Goal: Download file/media

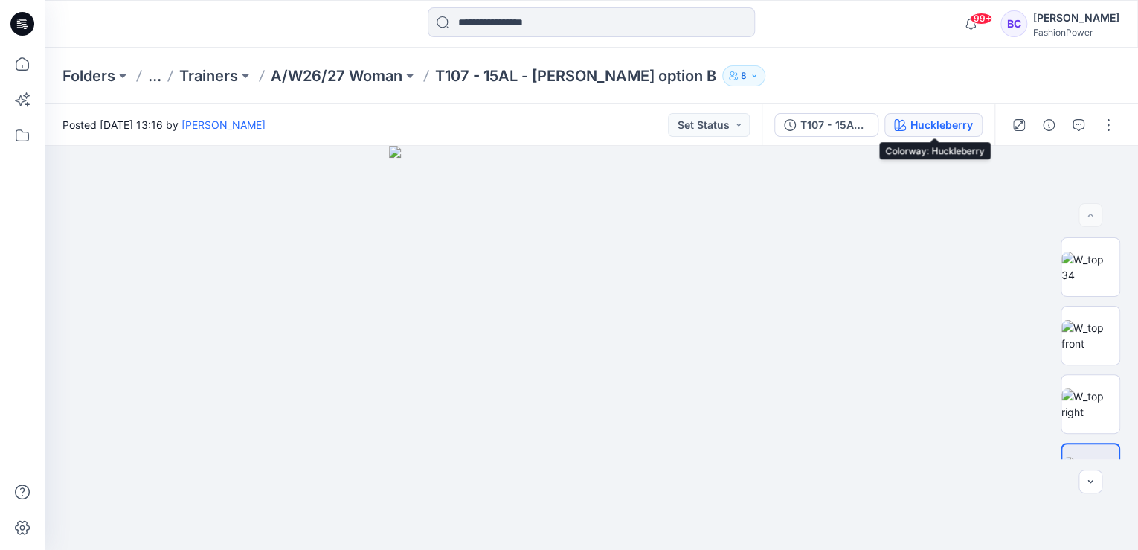
click at [929, 133] on button "Huckleberry" at bounding box center [934, 125] width 98 height 24
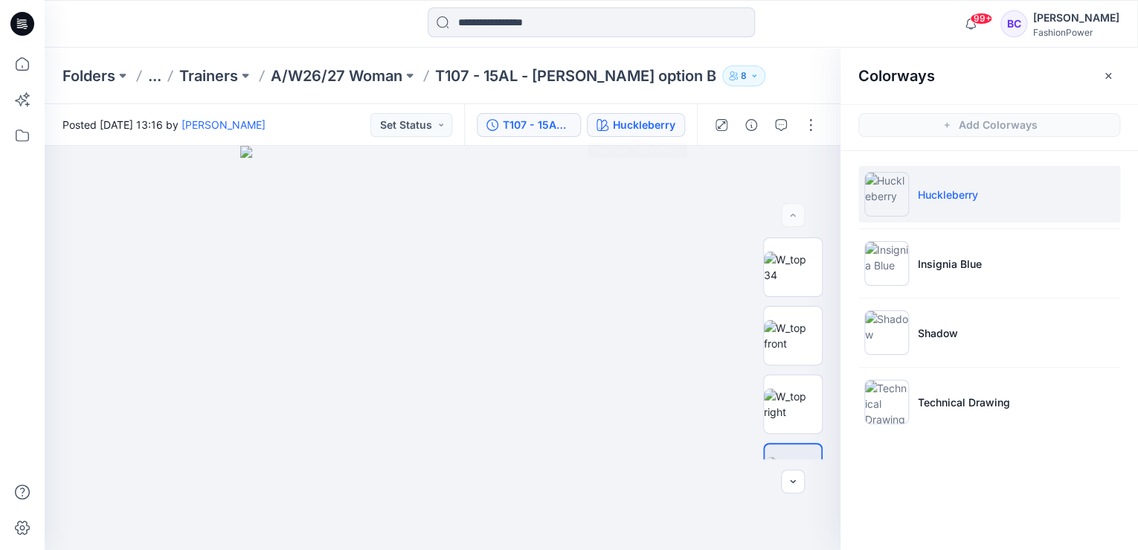
click at [533, 127] on div "T107 - 15AL - [PERSON_NAME] option B" at bounding box center [537, 125] width 68 height 16
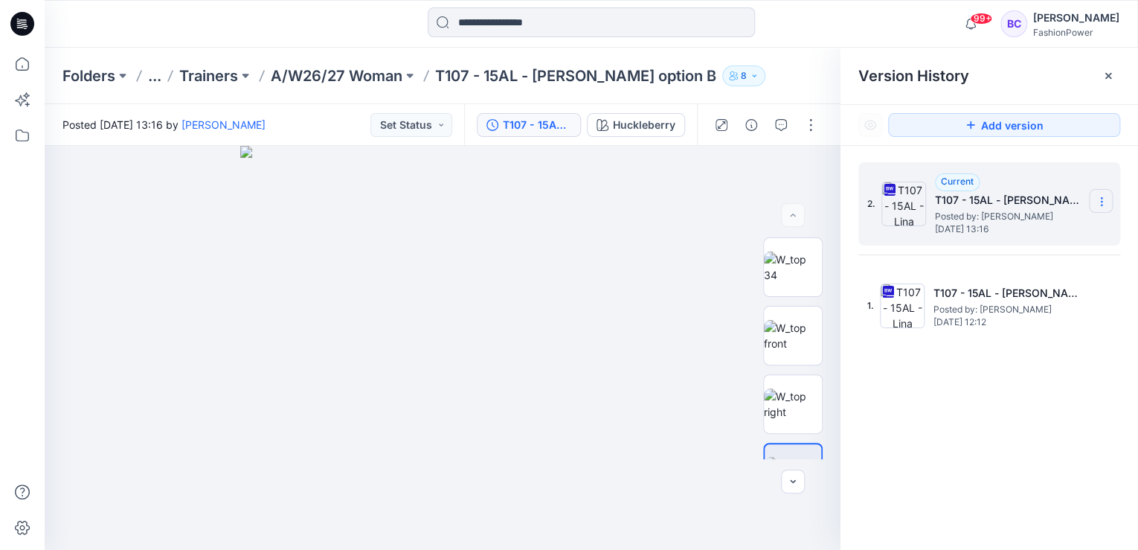
click at [1103, 202] on icon at bounding box center [1102, 202] width 12 height 12
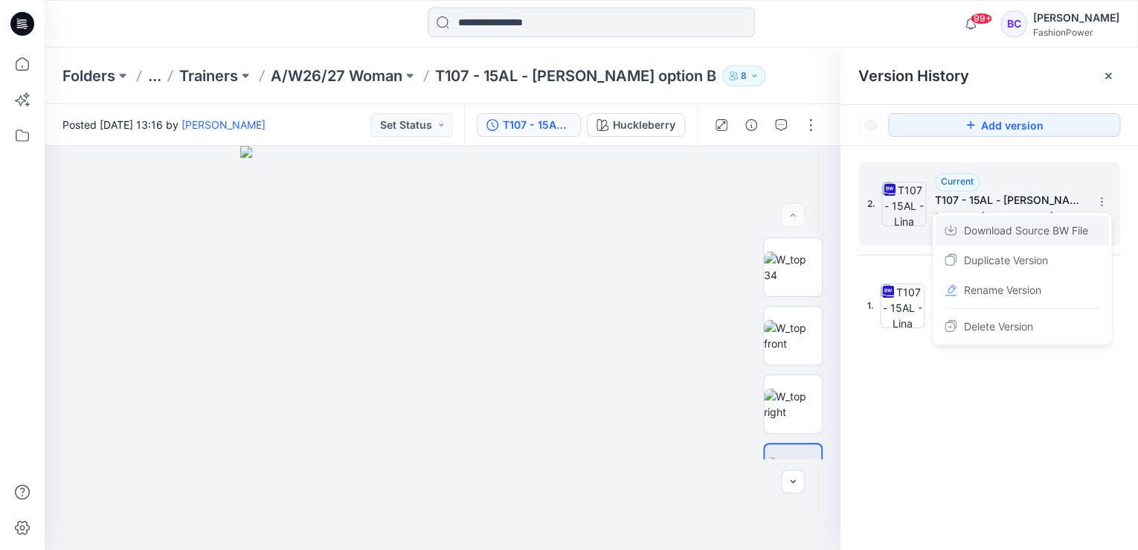
click at [1048, 234] on span "Download Source BW File" at bounding box center [1026, 231] width 124 height 18
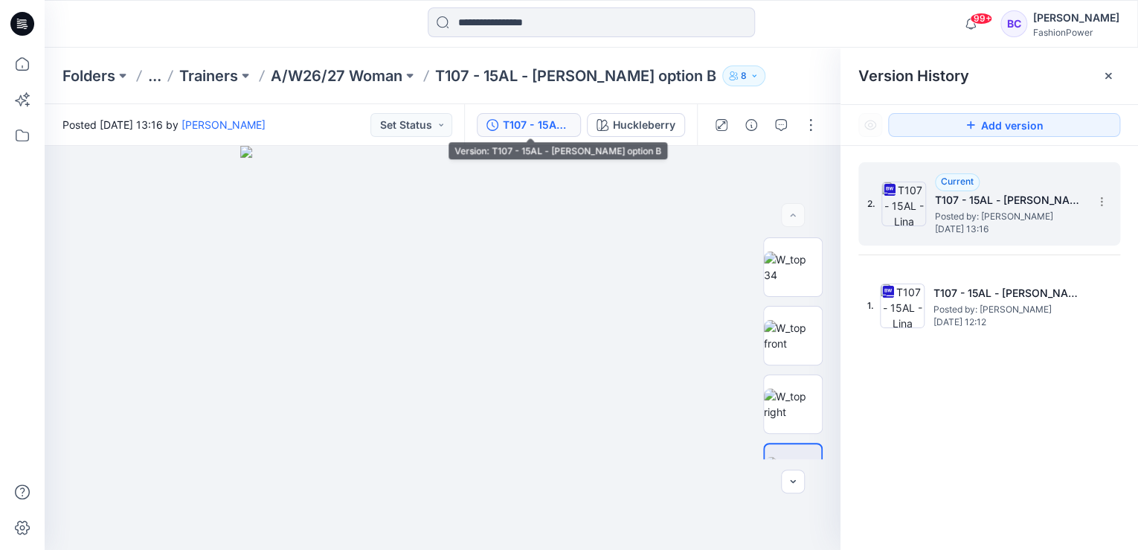
click at [541, 120] on div "T107 - 15AL - [PERSON_NAME] option B" at bounding box center [537, 125] width 68 height 16
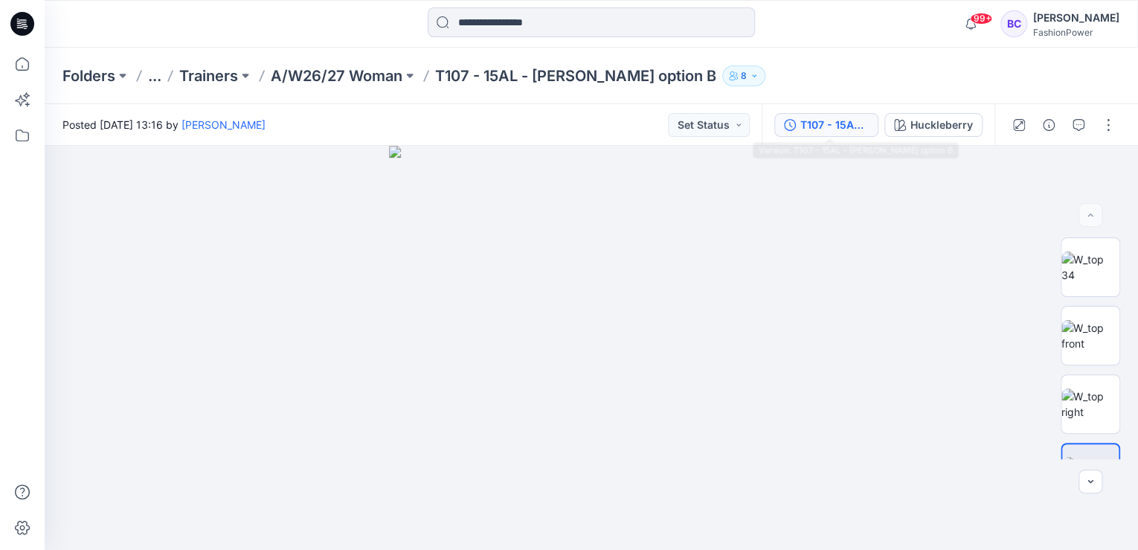
click at [807, 130] on div "T107 - 15AL - [PERSON_NAME] option B" at bounding box center [835, 125] width 68 height 16
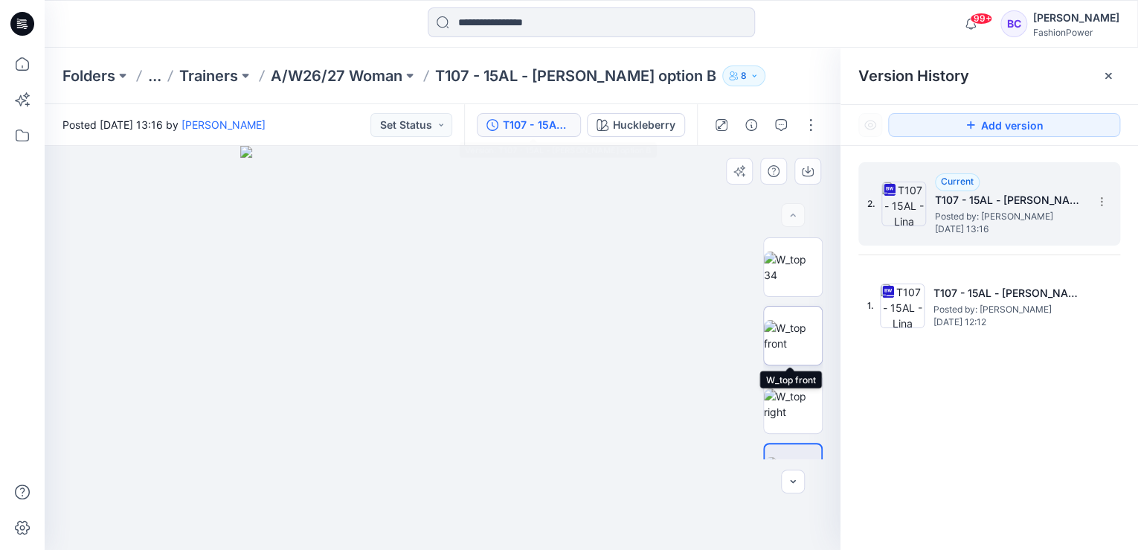
click at [789, 324] on img at bounding box center [793, 335] width 58 height 31
drag, startPoint x: 79, startPoint y: 361, endPoint x: 273, endPoint y: 188, distance: 260.3
click at [84, 357] on div at bounding box center [443, 348] width 796 height 404
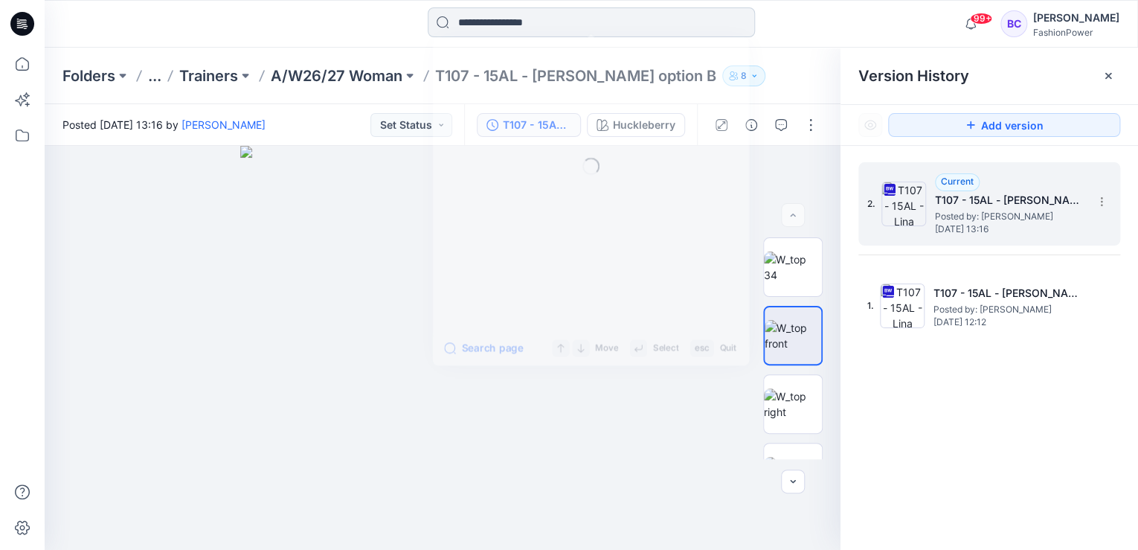
drag, startPoint x: 503, startPoint y: 33, endPoint x: 513, endPoint y: 19, distance: 16.5
click at [506, 28] on input at bounding box center [591, 22] width 327 height 30
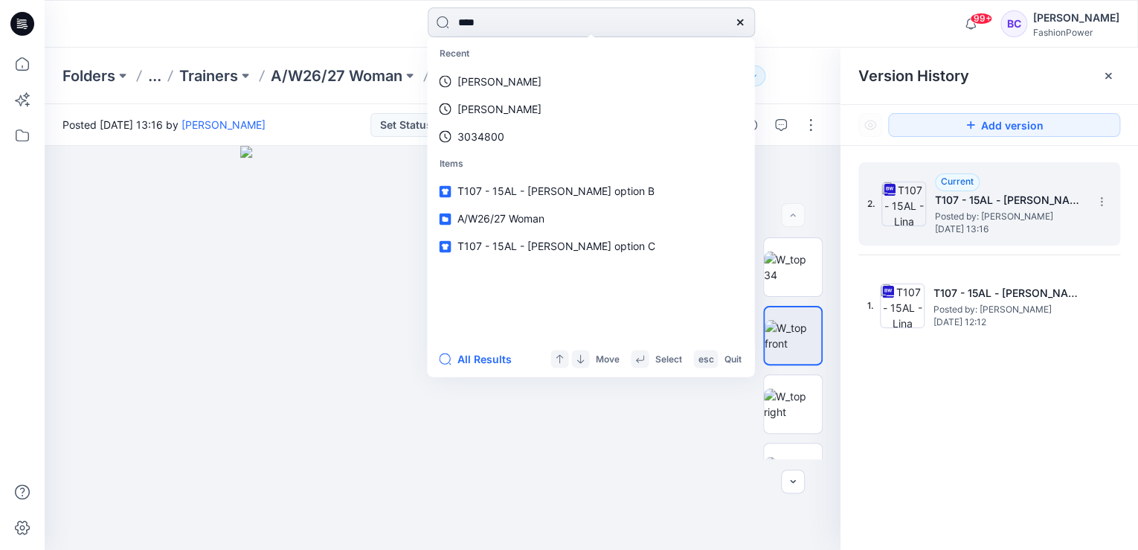
type input "*****"
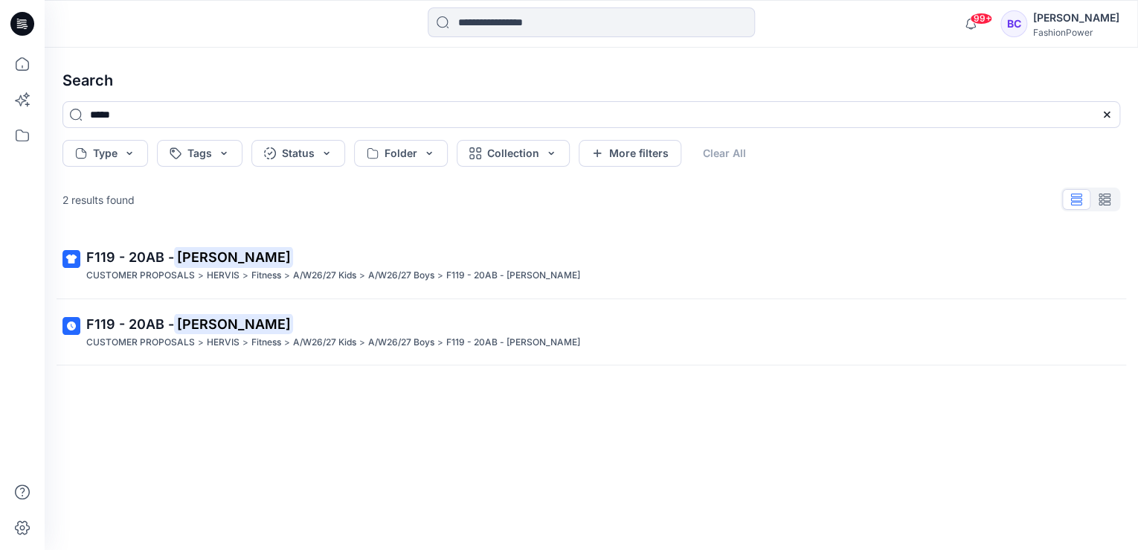
click at [533, 298] on hr at bounding box center [592, 298] width 1070 height 1
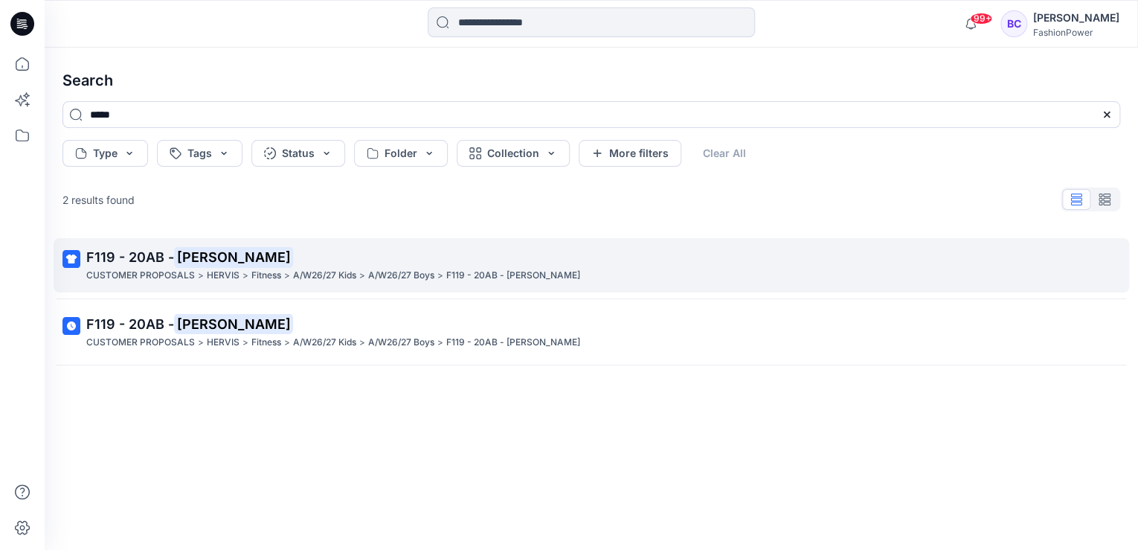
click at [536, 277] on div "CUSTOMER PROPOSALS > HERVIS > Fitness > A/W26/27 Kids > A/W26/27 Boys > F119 - …" at bounding box center [589, 276] width 1007 height 16
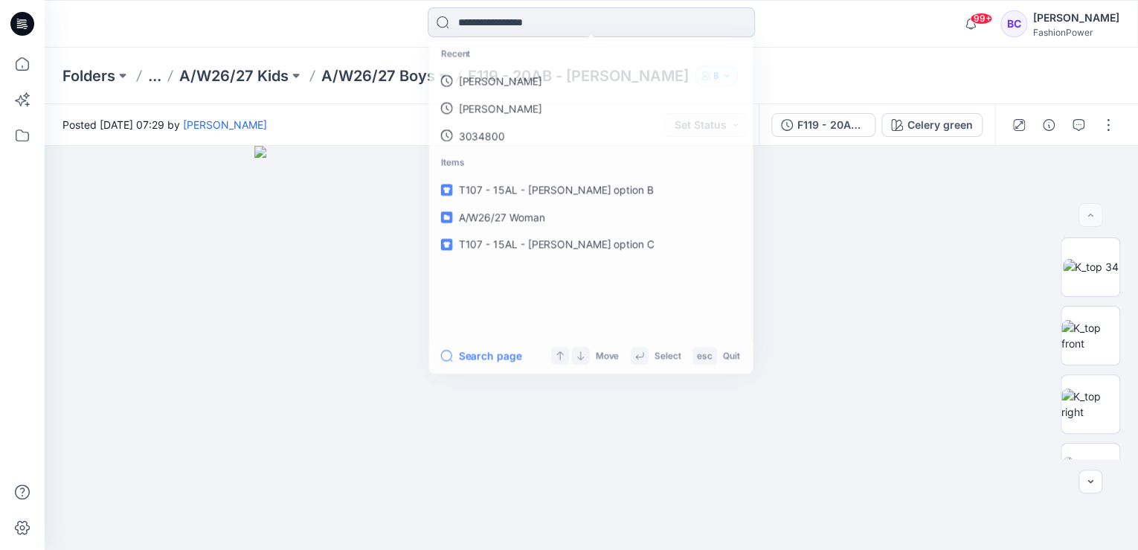
click at [470, 26] on input at bounding box center [591, 22] width 327 height 30
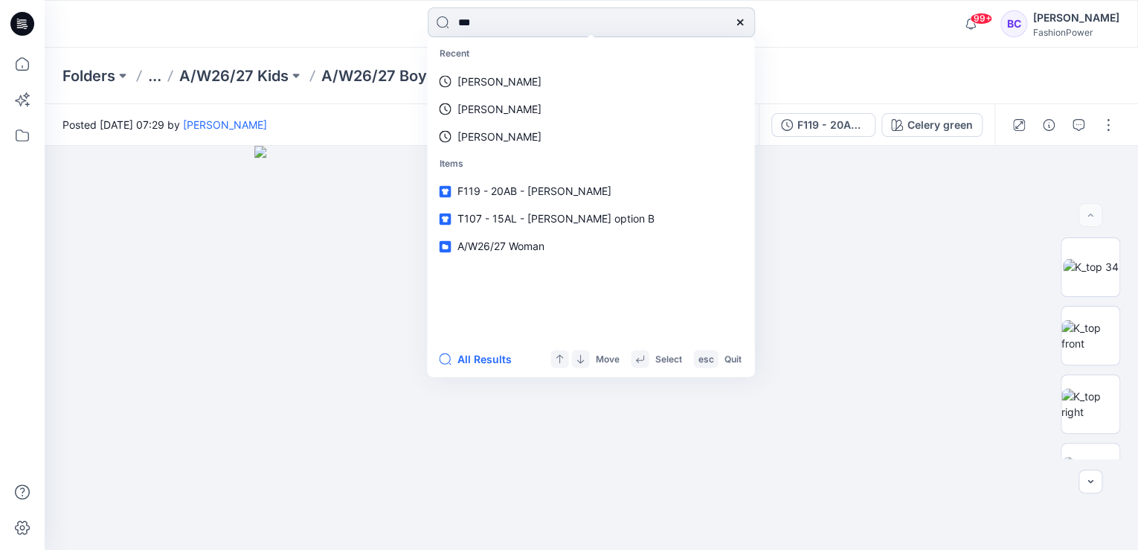
type input "****"
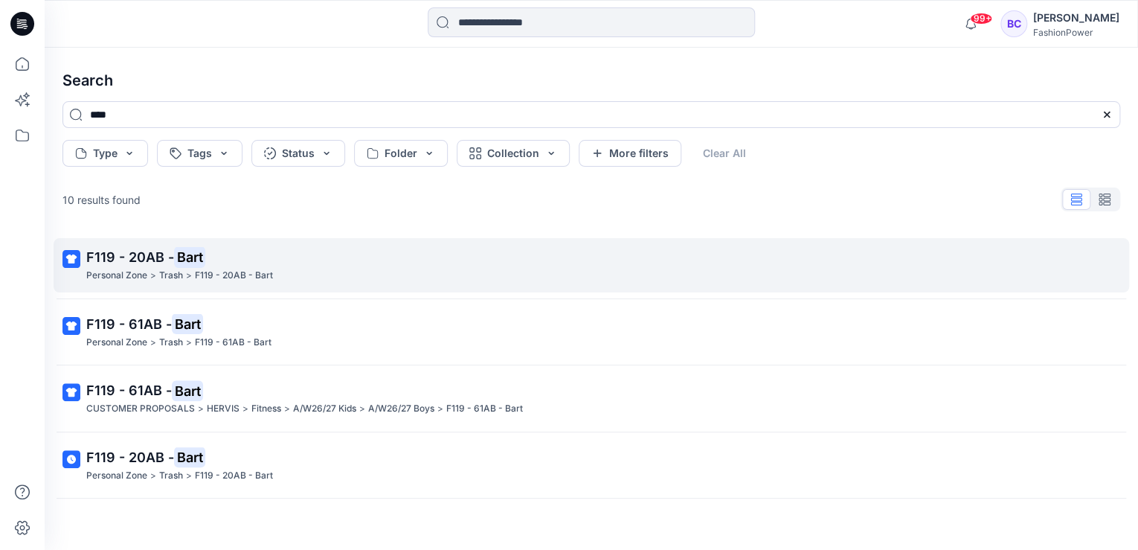
click at [313, 247] on p "F119 - 20AB - Bart" at bounding box center [589, 257] width 1007 height 21
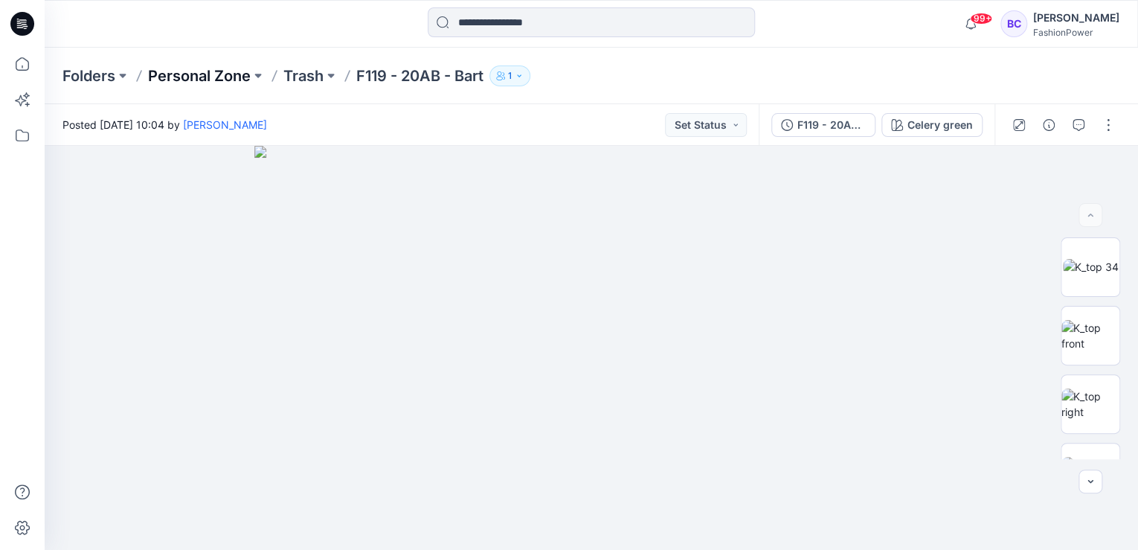
click at [238, 74] on p "Personal Zone" at bounding box center [199, 75] width 103 height 21
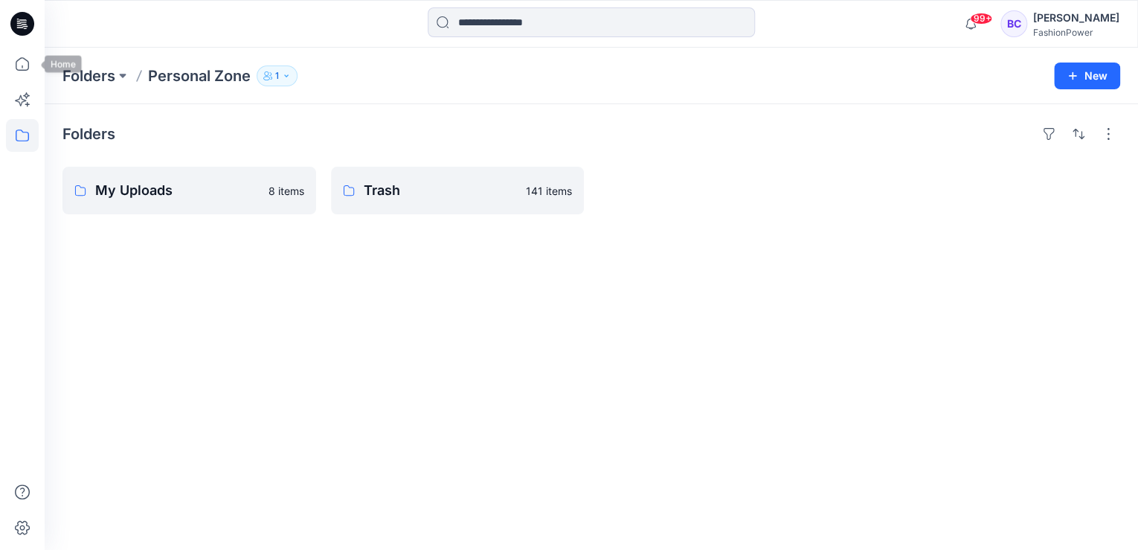
click at [39, 68] on div at bounding box center [22, 275] width 45 height 550
click at [32, 66] on icon at bounding box center [22, 64] width 33 height 33
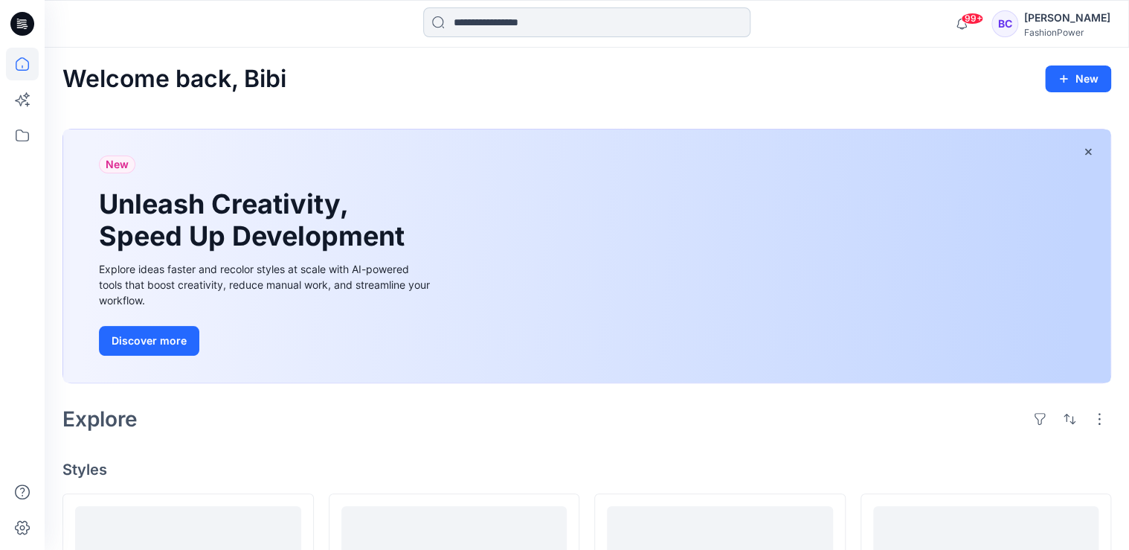
click at [540, 21] on input at bounding box center [586, 22] width 327 height 30
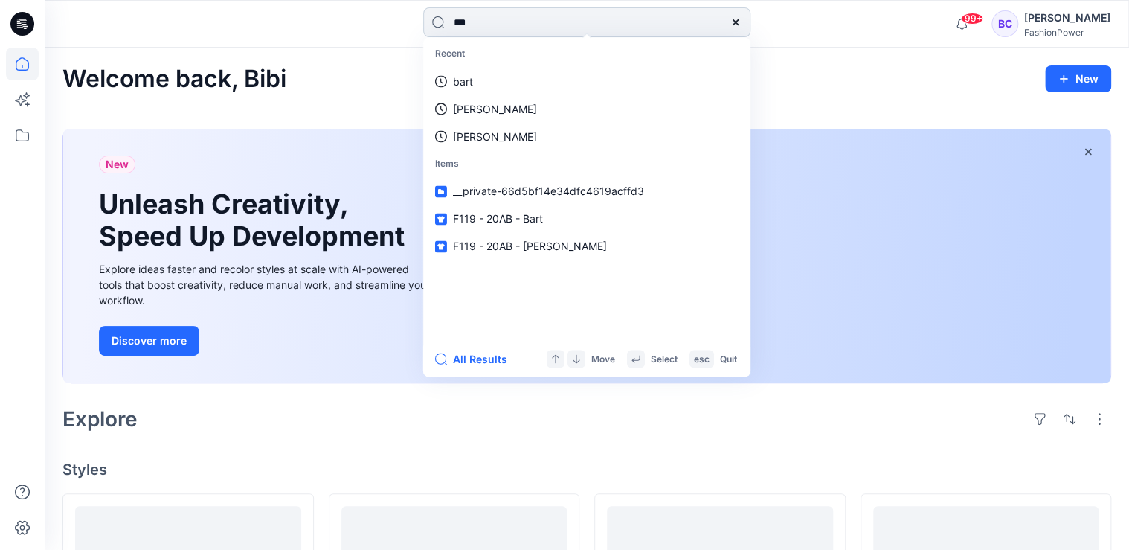
type input "****"
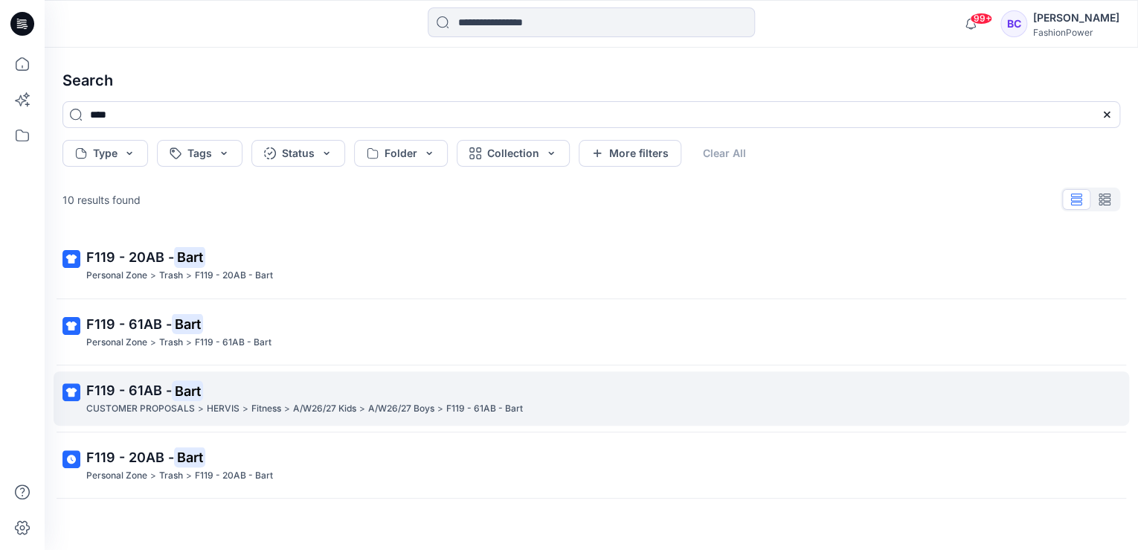
click at [288, 380] on p "F119 - 61AB - Bart" at bounding box center [589, 390] width 1007 height 21
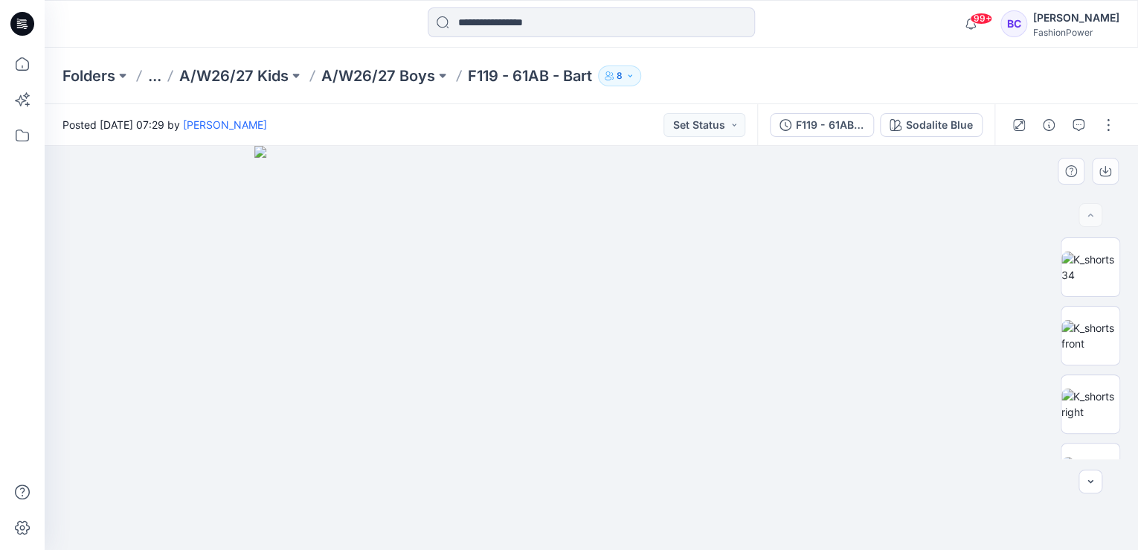
click at [490, 229] on img at bounding box center [590, 348] width 673 height 404
click at [488, 31] on input at bounding box center [591, 22] width 327 height 30
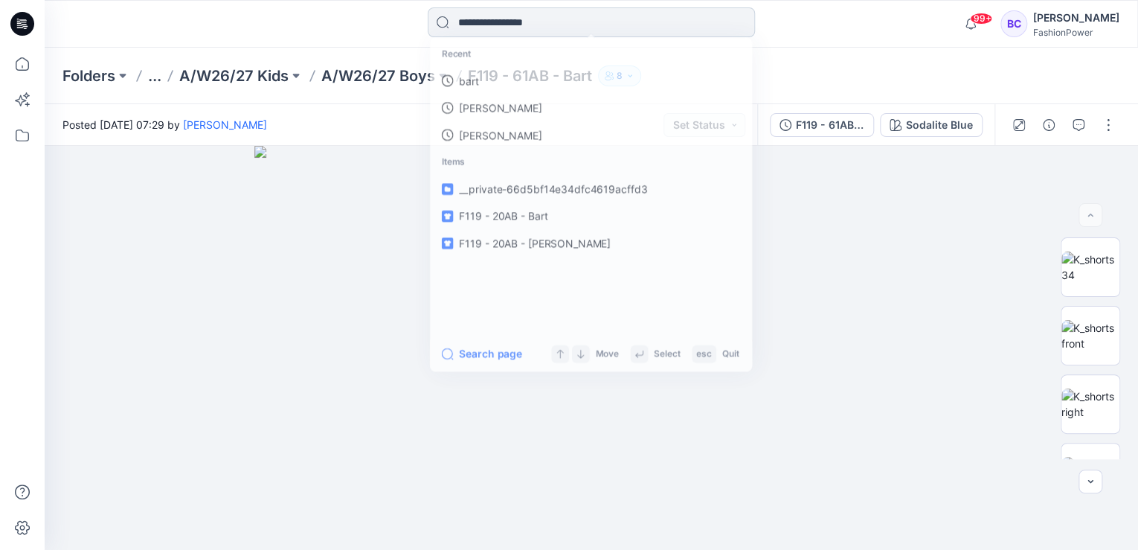
paste input "********"
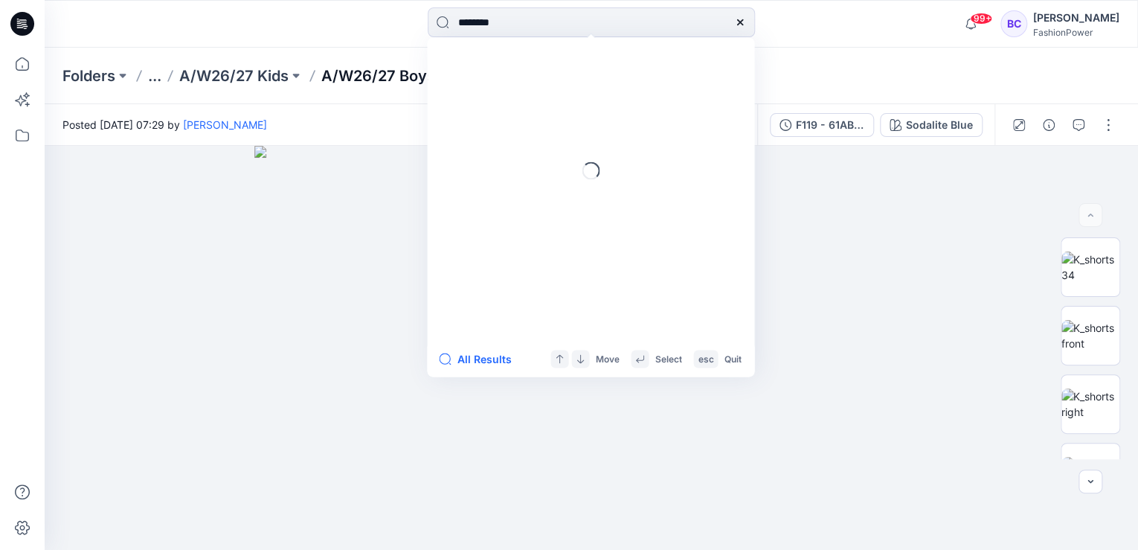
type input "********"
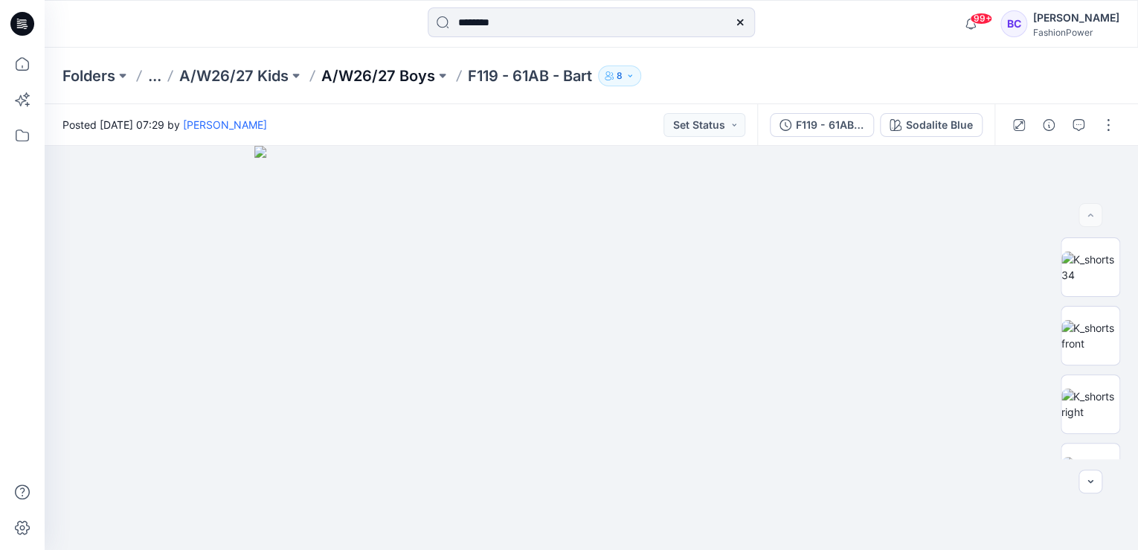
click at [410, 68] on p "A/W26/27 Boys" at bounding box center [378, 75] width 114 height 21
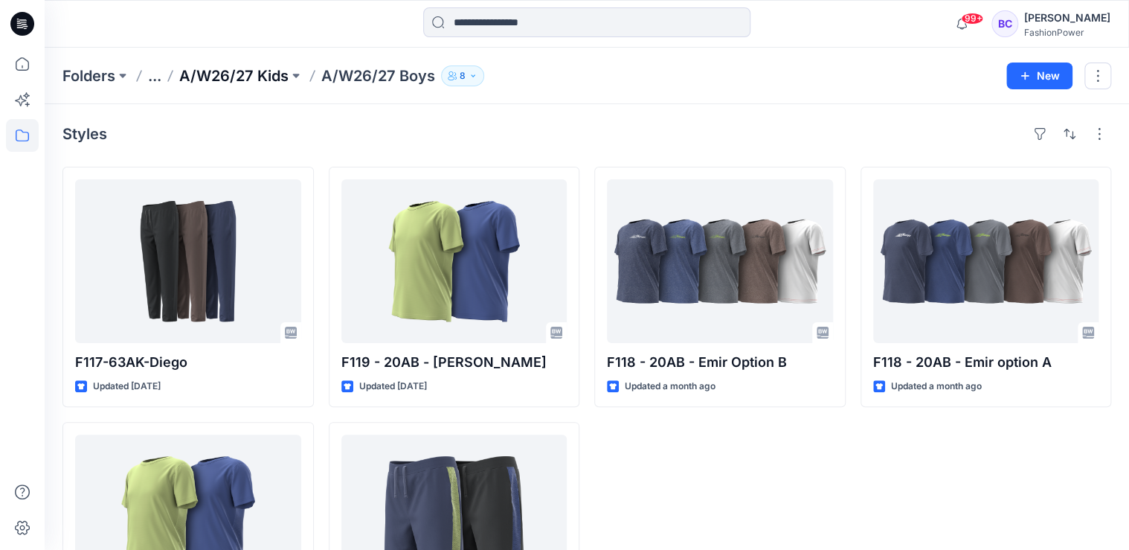
click at [262, 68] on p "A/W26/27 Kids" at bounding box center [233, 75] width 109 height 21
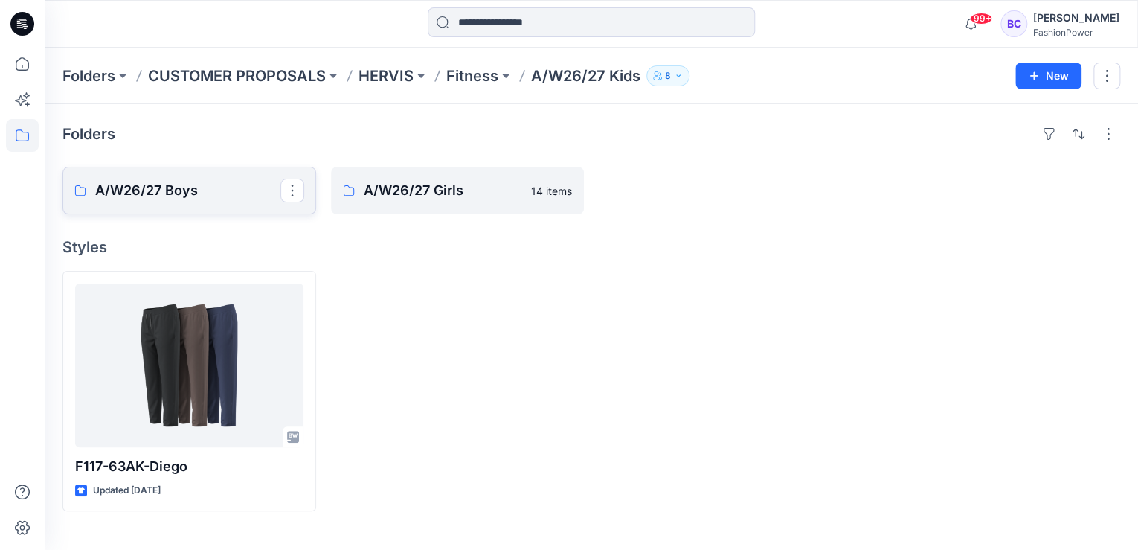
click at [156, 191] on p "A/W26/27 Boys" at bounding box center [187, 190] width 185 height 21
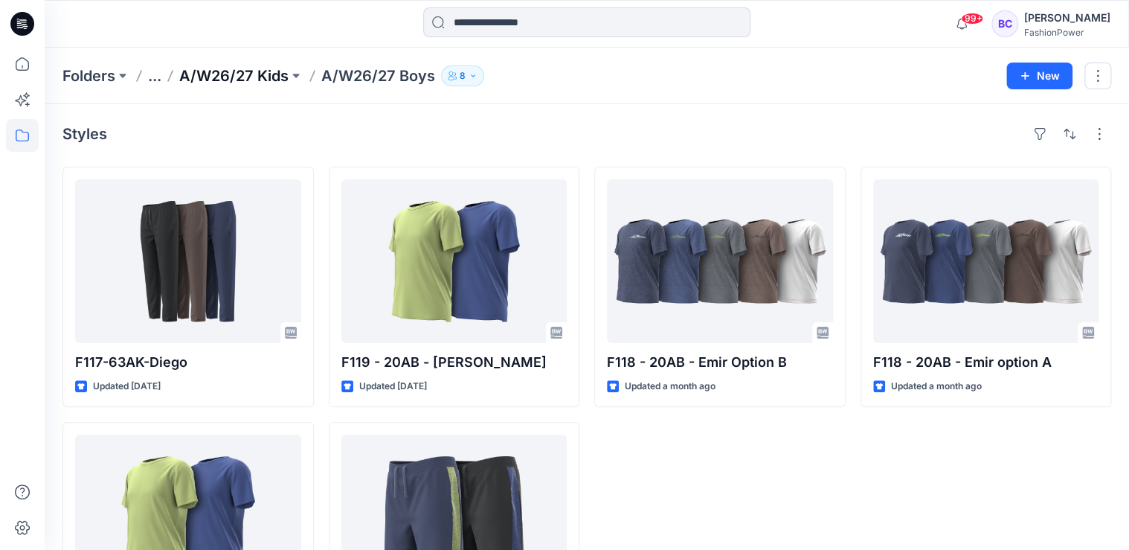
click at [269, 71] on p "A/W26/27 Kids" at bounding box center [233, 75] width 109 height 21
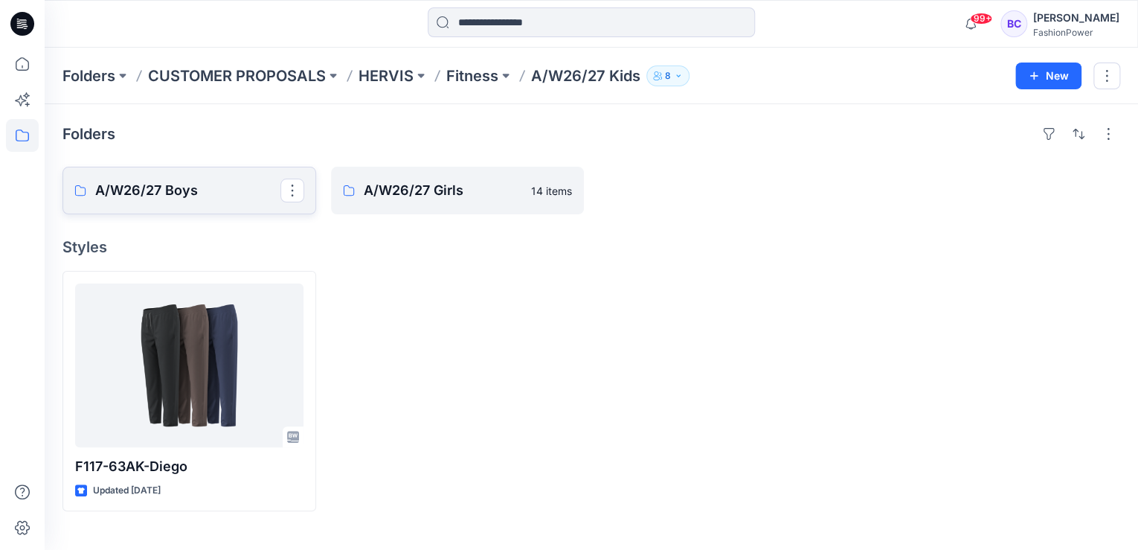
click at [163, 192] on p "A/W26/27 Boys" at bounding box center [187, 190] width 185 height 21
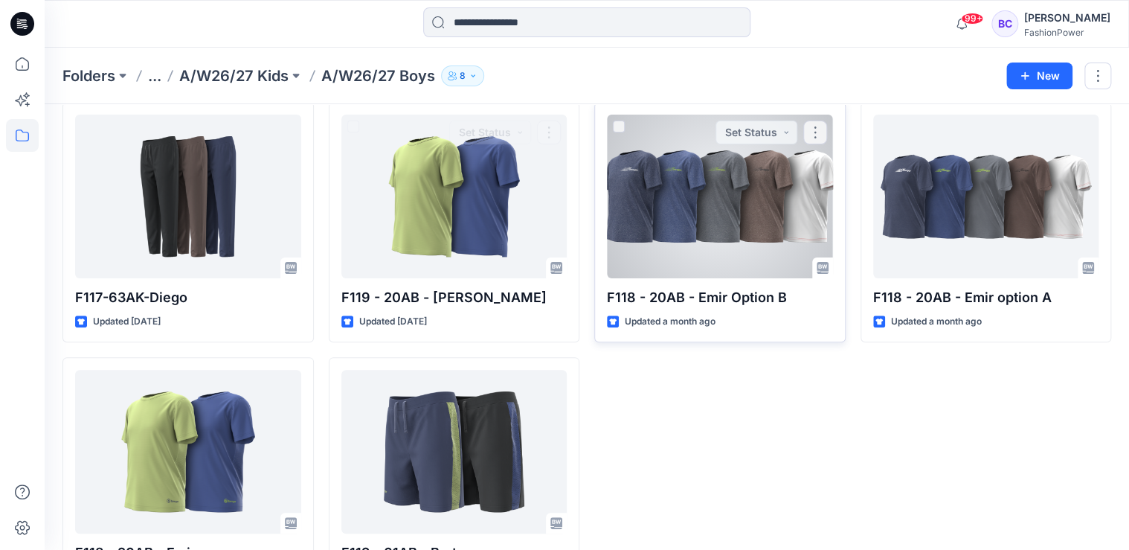
scroll to position [128, 0]
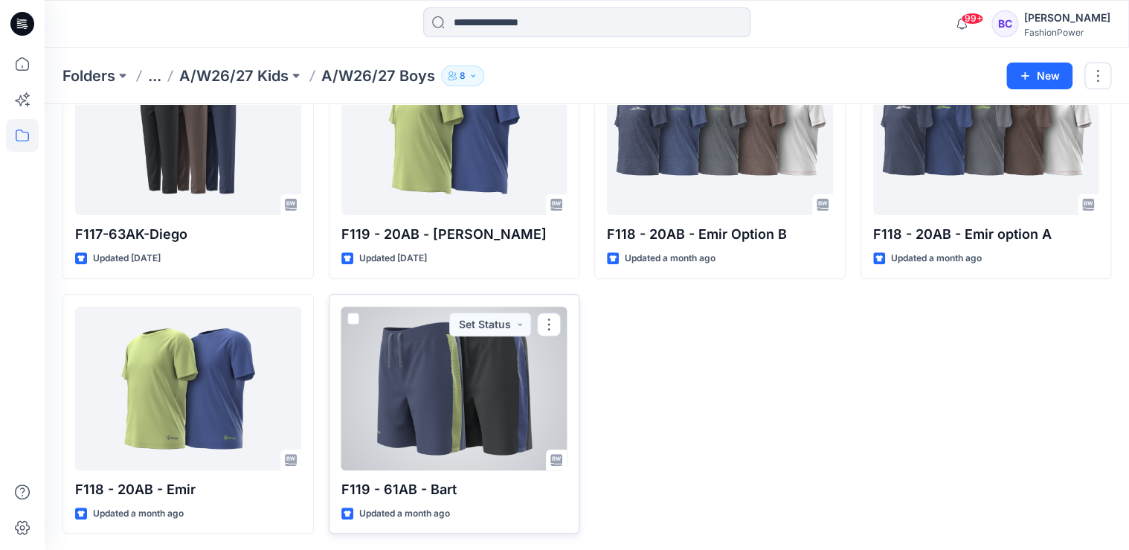
click at [429, 374] on div at bounding box center [455, 389] width 226 height 164
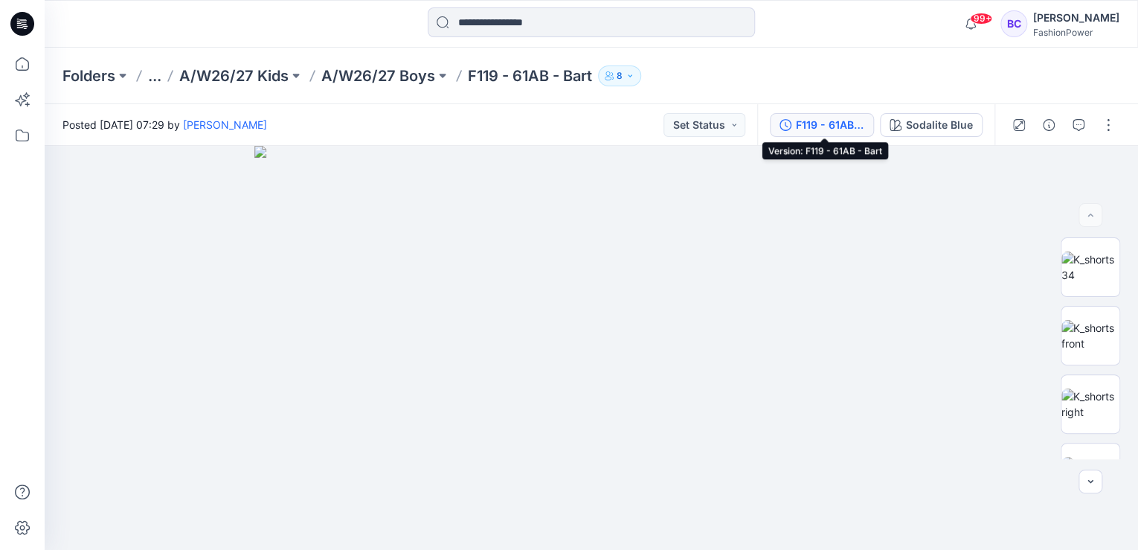
click at [829, 121] on div "F119 - 61AB - Bart" at bounding box center [830, 125] width 68 height 16
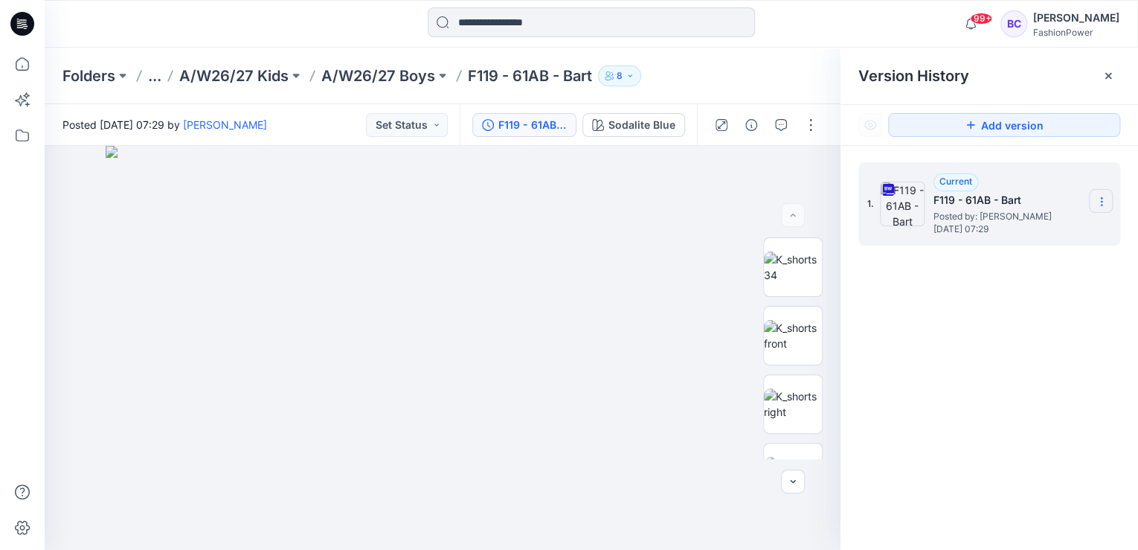
click at [1107, 193] on section at bounding box center [1101, 201] width 24 height 24
click at [1016, 229] on span "Download Source BW File" at bounding box center [1026, 231] width 124 height 18
click at [503, 80] on p "F119 - 61AB - Bart" at bounding box center [530, 75] width 124 height 21
click at [504, 77] on p "F119 - 61AB - Bart" at bounding box center [530, 75] width 124 height 21
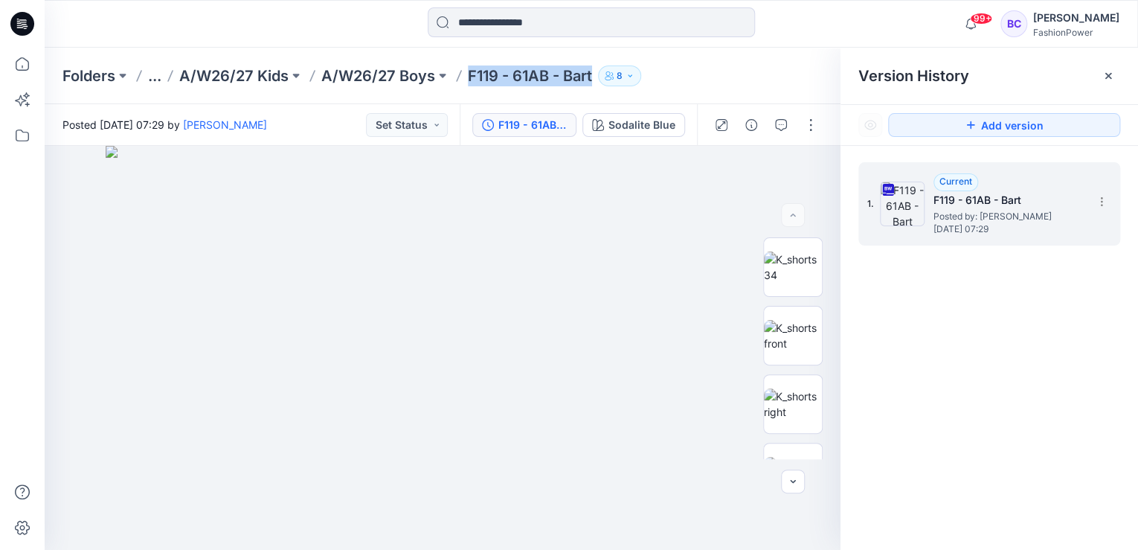
click at [504, 77] on p "F119 - 61AB - Bart" at bounding box center [530, 75] width 124 height 21
copy div "F119 - 61AB - Bart 8"
click at [14, 57] on icon at bounding box center [22, 64] width 33 height 33
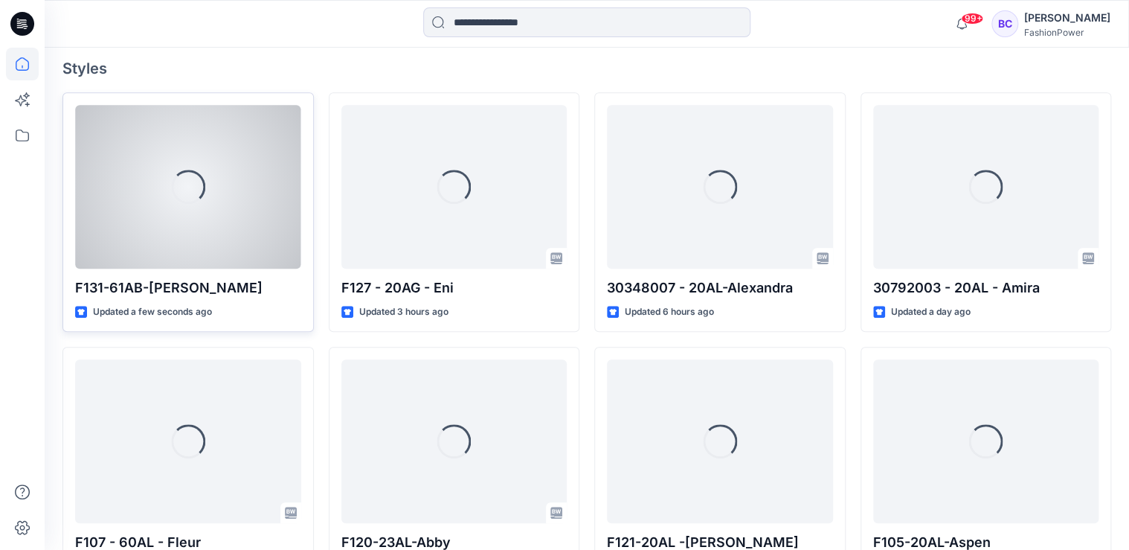
scroll to position [417, 0]
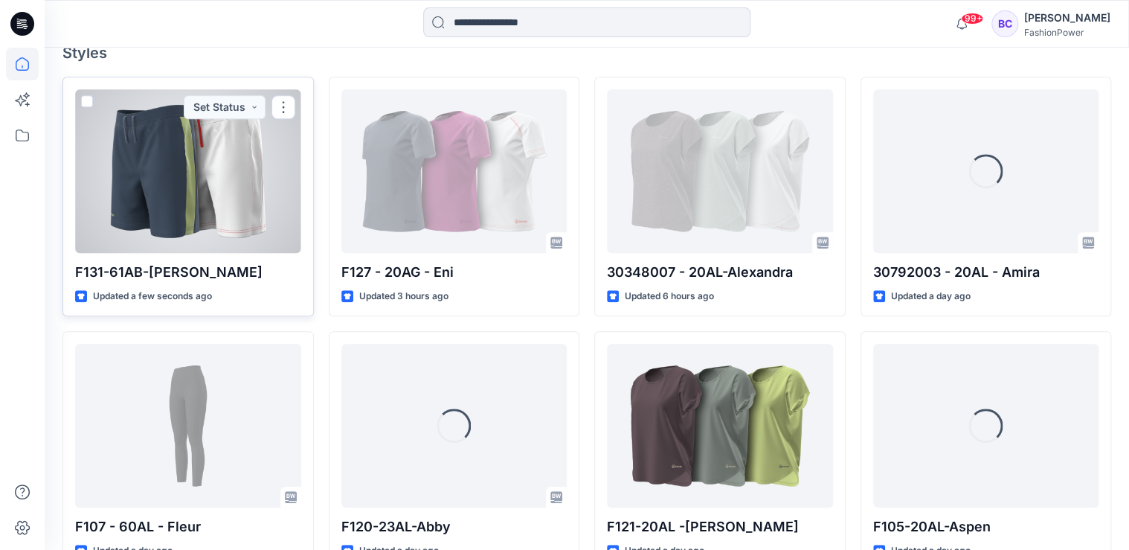
click at [263, 183] on div at bounding box center [188, 171] width 226 height 164
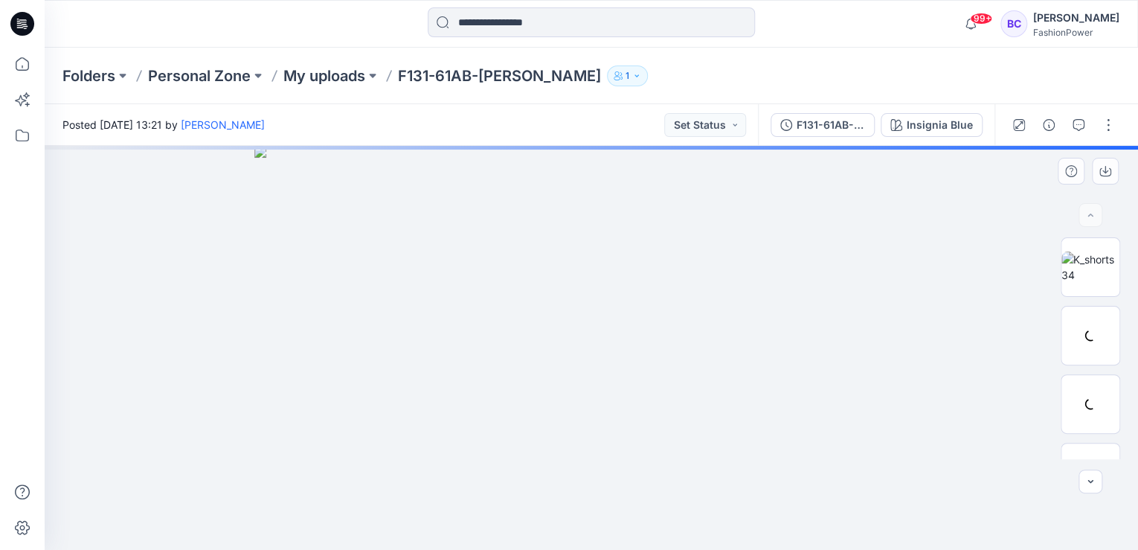
click at [722, 326] on img at bounding box center [590, 348] width 673 height 404
